Goal: Find specific page/section: Find specific page/section

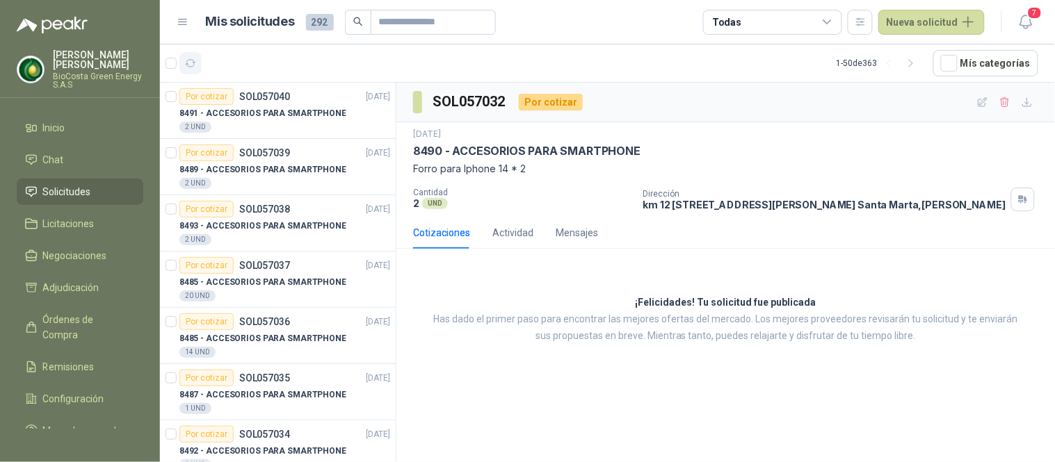
click at [188, 61] on icon "button" at bounding box center [191, 64] width 12 height 12
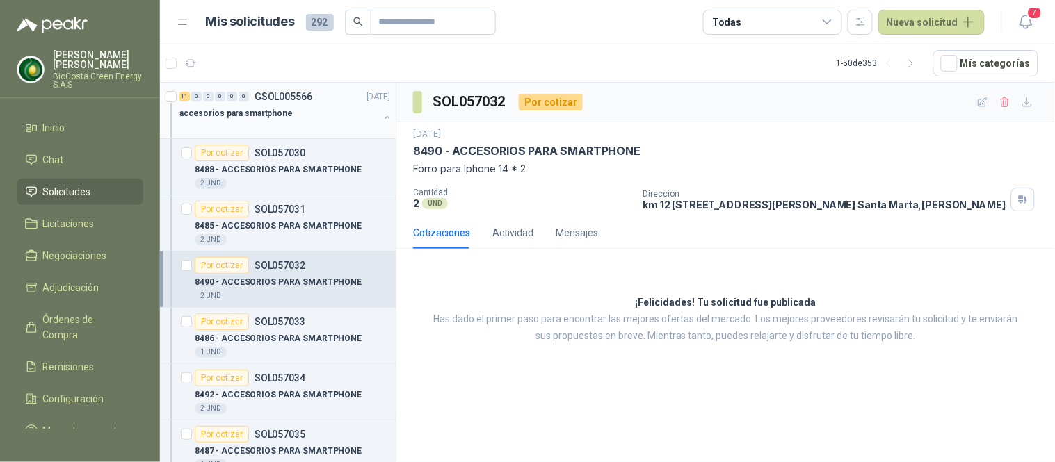
click at [292, 128] on div at bounding box center [279, 127] width 200 height 11
click at [307, 160] on div "Por cotizar SOL057030" at bounding box center [292, 153] width 195 height 17
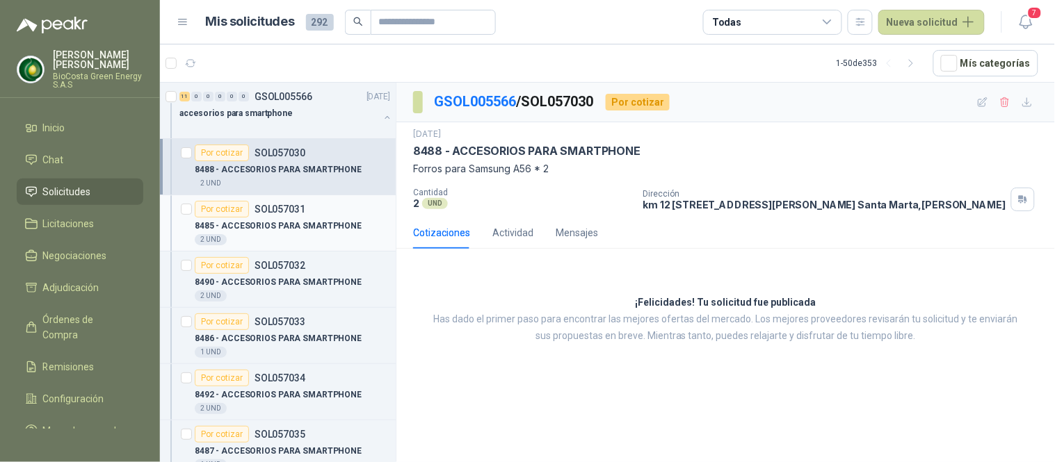
click at [307, 218] on div "8485 - ACCESORIOS PARA SMARTPHONE" at bounding box center [292, 226] width 195 height 17
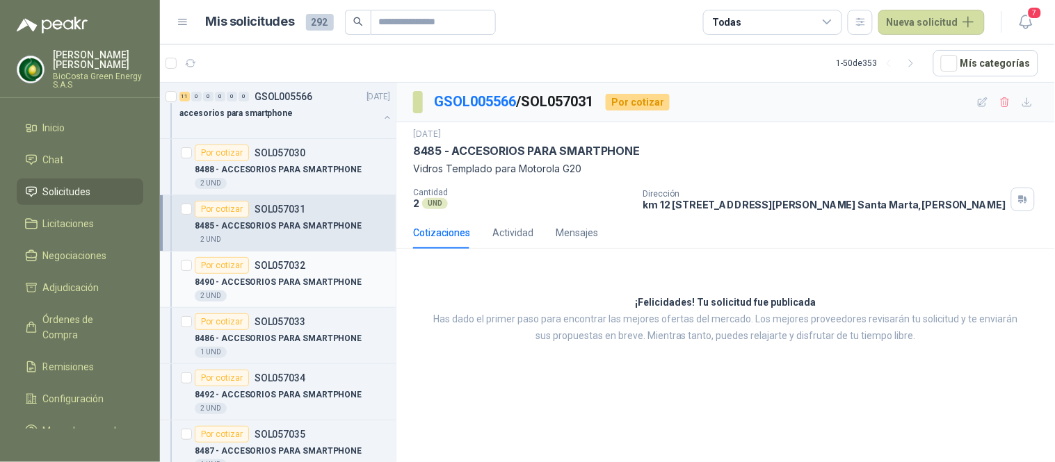
click at [251, 292] on div "2 UND" at bounding box center [292, 296] width 195 height 11
